Goal: Information Seeking & Learning: Learn about a topic

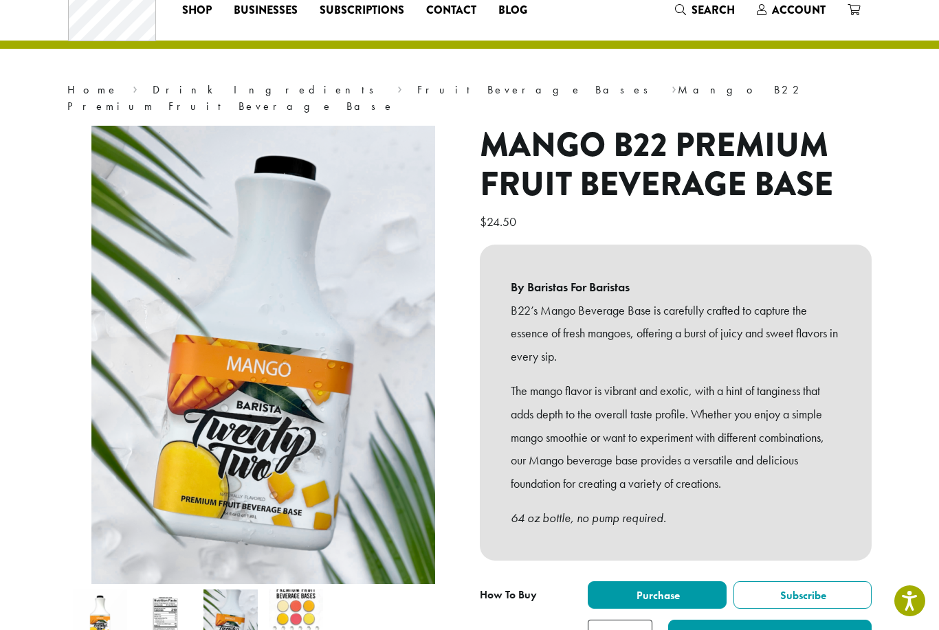
scroll to position [58, 0]
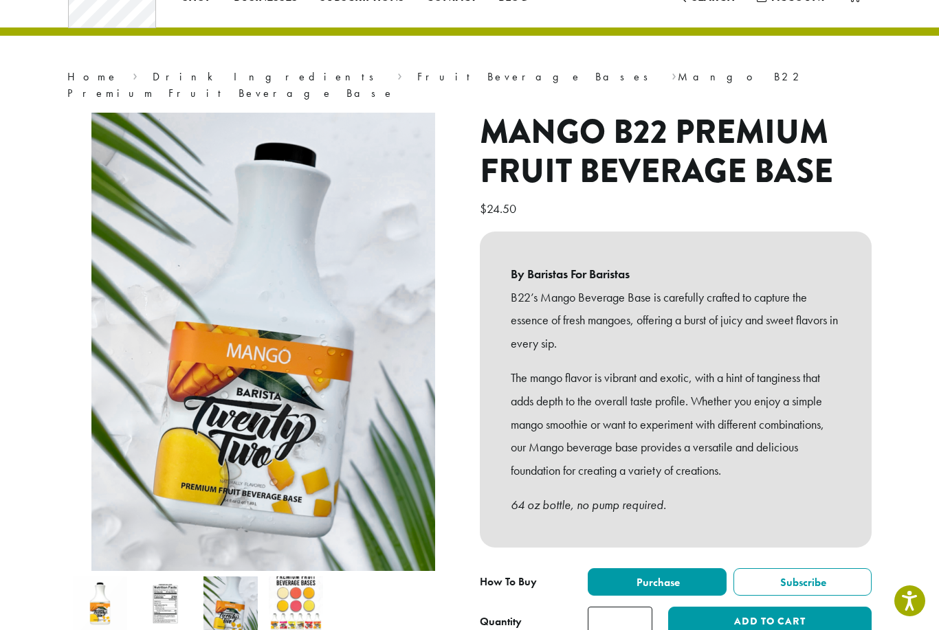
click at [309, 618] on li at bounding box center [295, 603] width 65 height 65
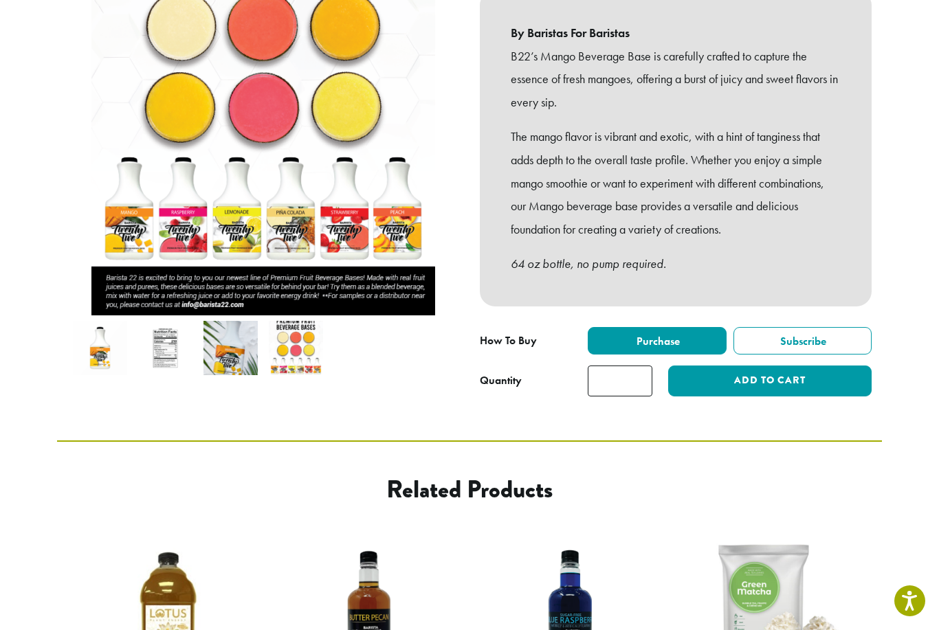
scroll to position [0, 0]
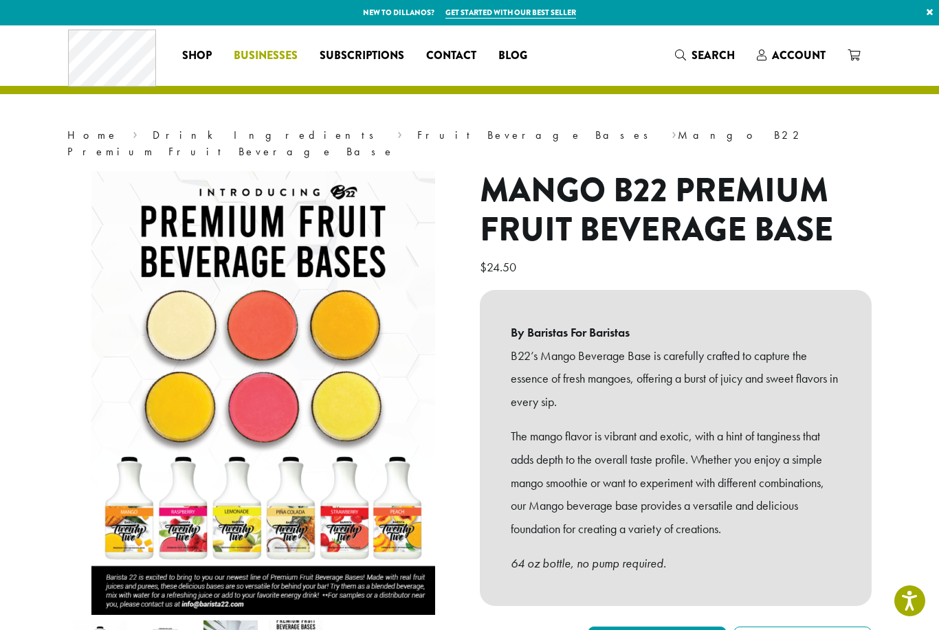
click at [287, 54] on span "Businesses" at bounding box center [266, 55] width 64 height 17
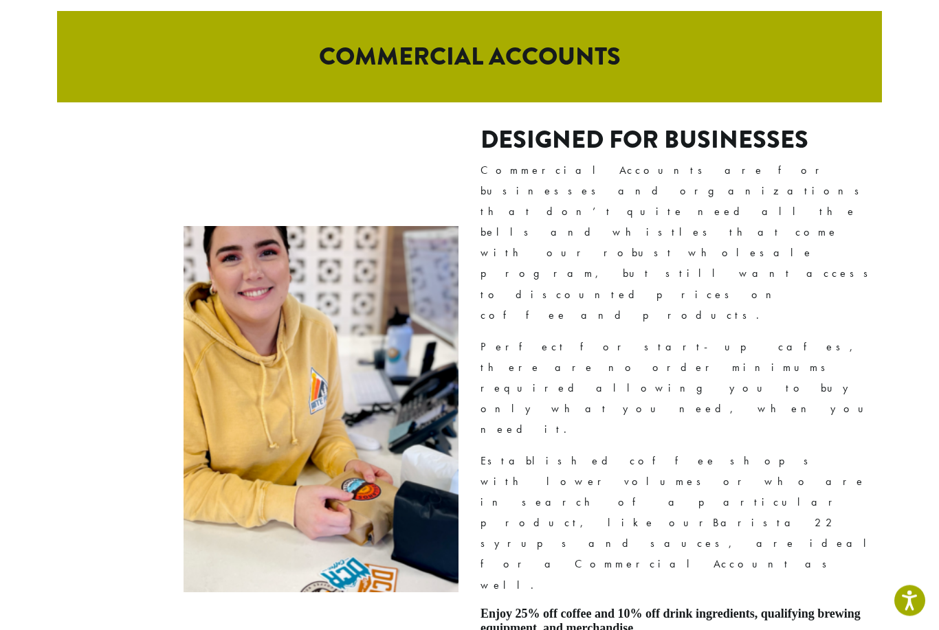
scroll to position [784, 0]
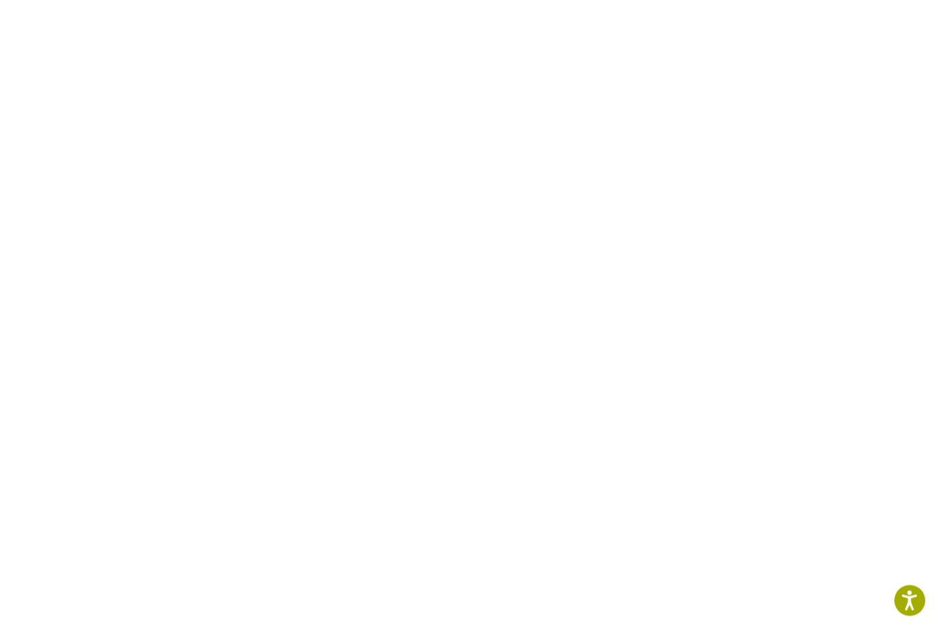
scroll to position [552, 0]
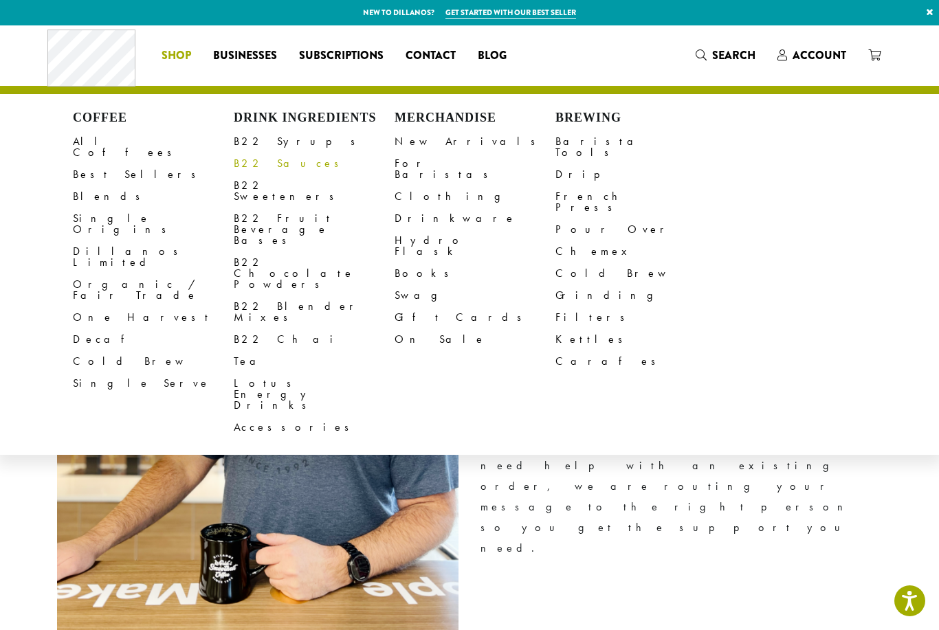
click at [249, 162] on link "B22 Sauces" at bounding box center [314, 164] width 161 height 22
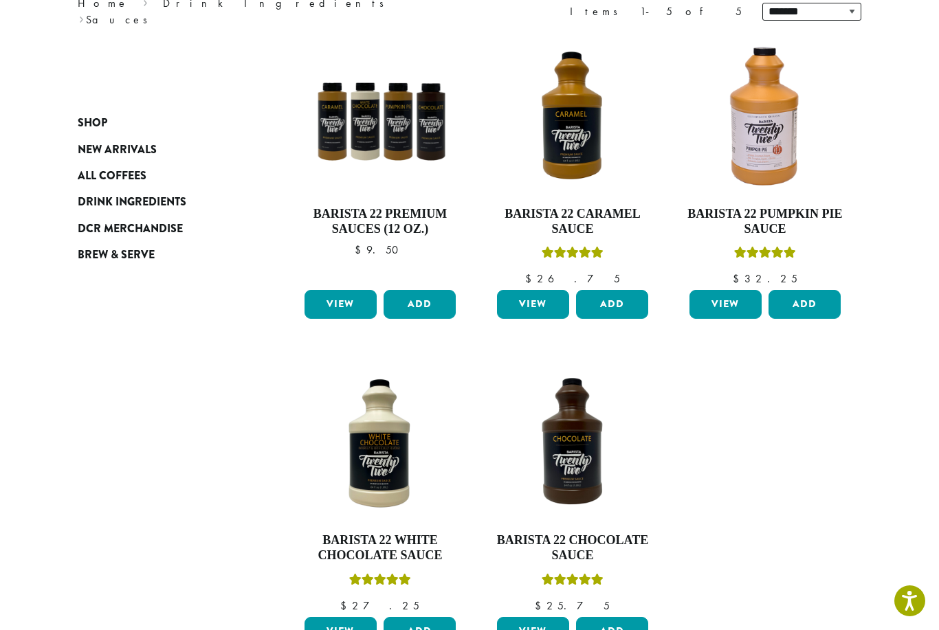
scroll to position [201, 0]
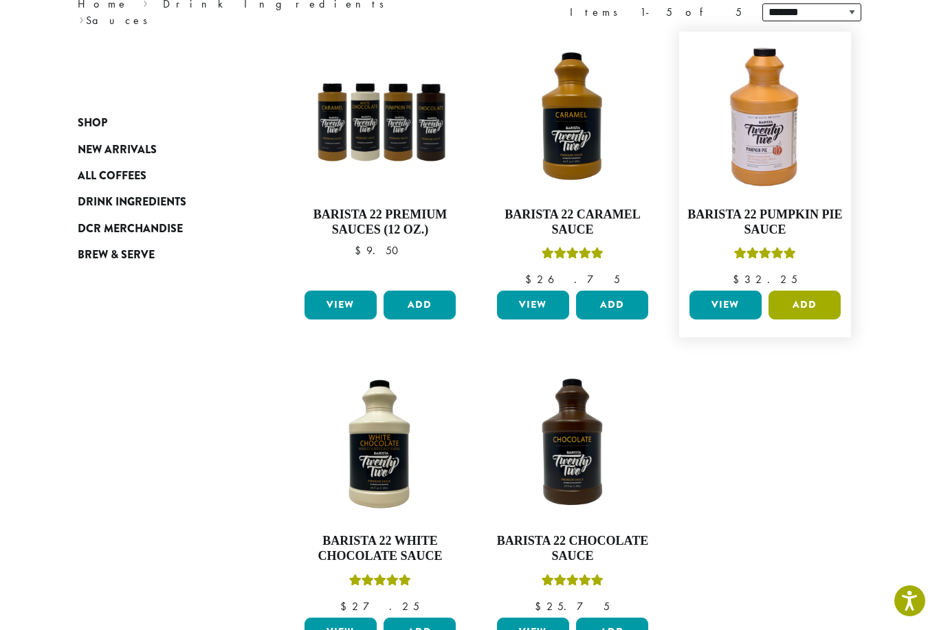
click at [809, 304] on button "Add" at bounding box center [804, 305] width 72 height 29
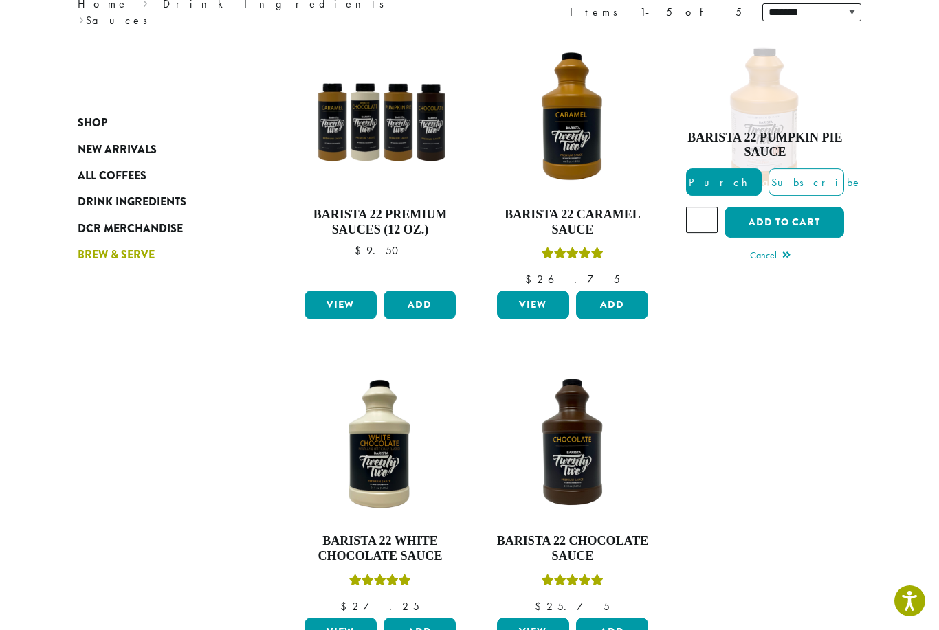
click at [115, 260] on span "Brew & Serve" at bounding box center [116, 255] width 77 height 17
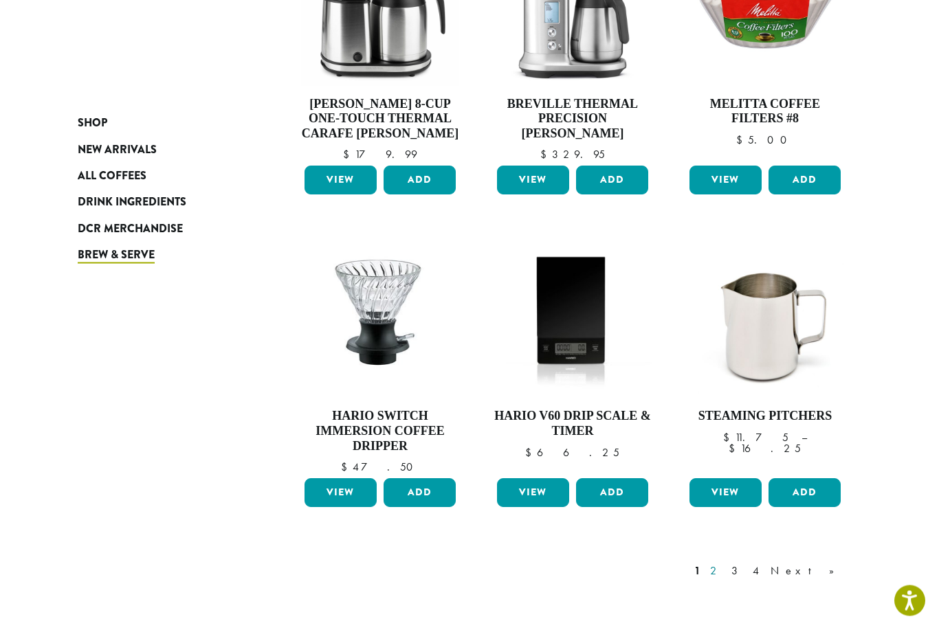
scroll to position [907, 0]
click at [724, 566] on link "2" at bounding box center [715, 571] width 17 height 16
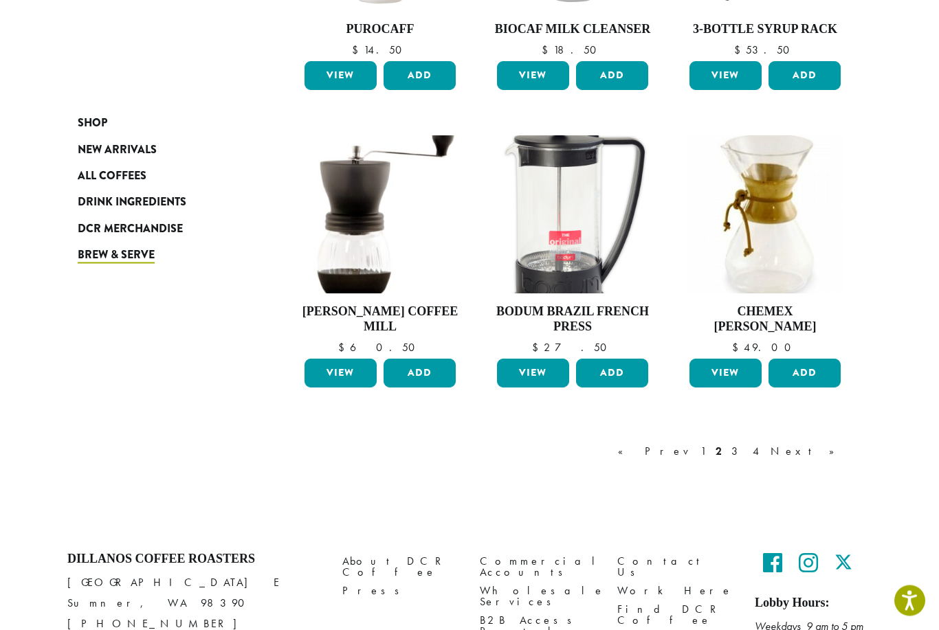
scroll to position [1039, 0]
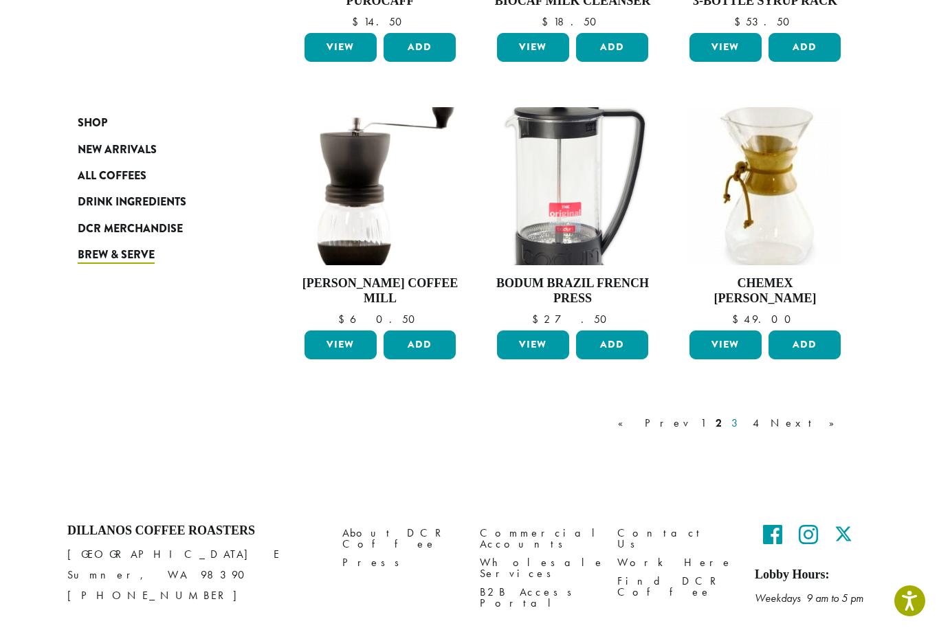
click at [746, 423] on link "3" at bounding box center [736, 423] width 17 height 16
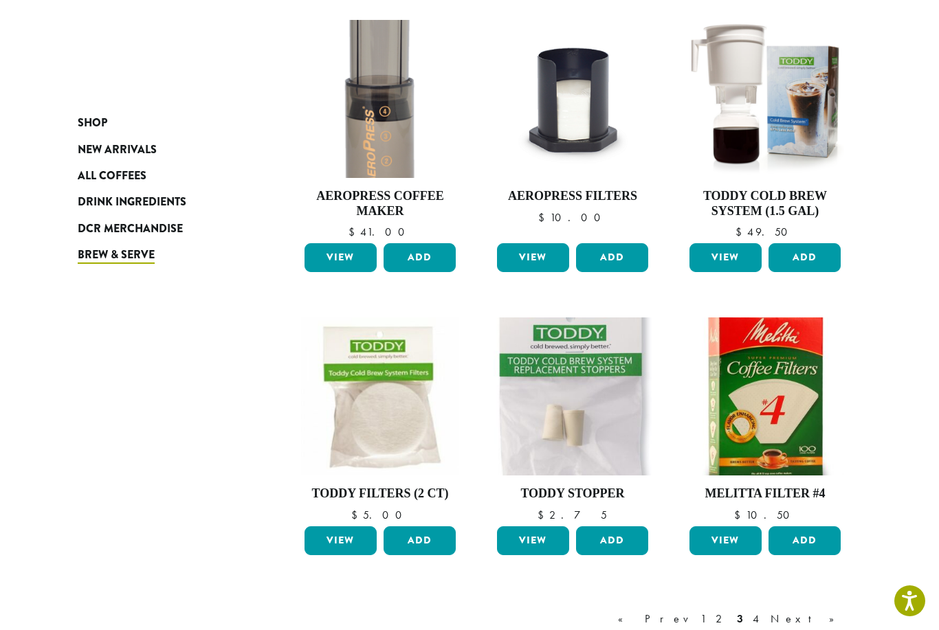
scroll to position [807, 0]
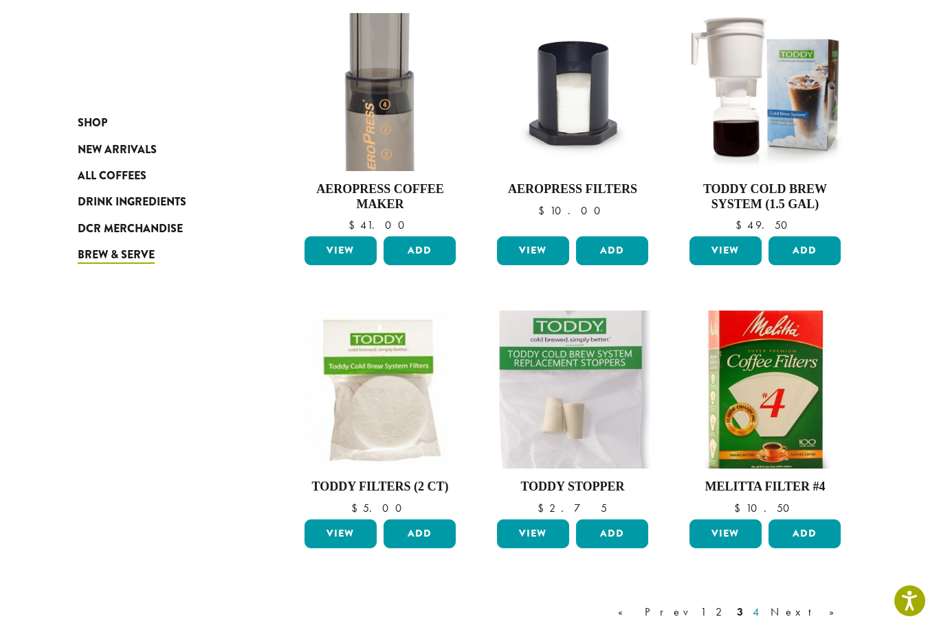
click at [763, 611] on link "4" at bounding box center [757, 612] width 14 height 16
